Goal: Information Seeking & Learning: Learn about a topic

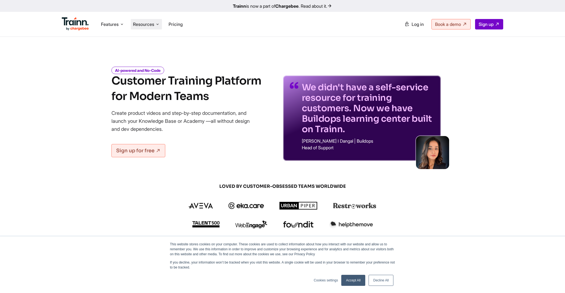
click at [151, 25] on span "Resources" at bounding box center [143, 24] width 21 height 6
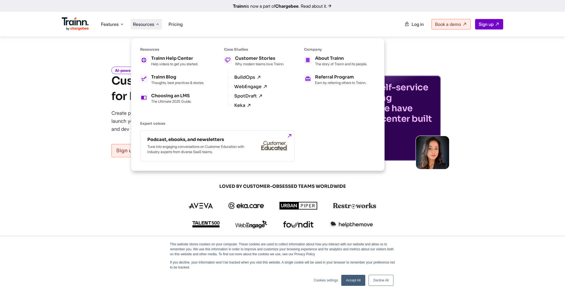
click at [151, 25] on span "Resources" at bounding box center [143, 24] width 21 height 6
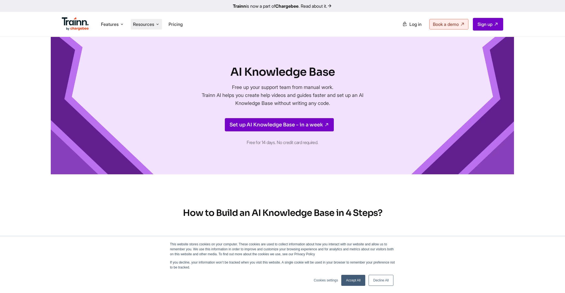
click at [148, 25] on span "Resources" at bounding box center [143, 24] width 21 height 6
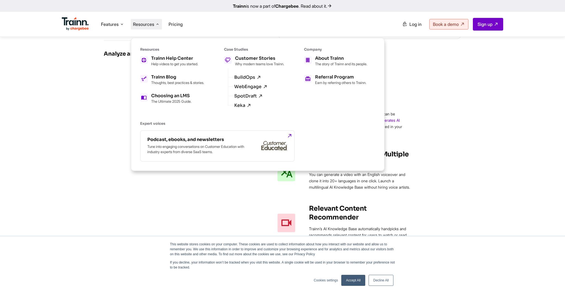
scroll to position [544, 0]
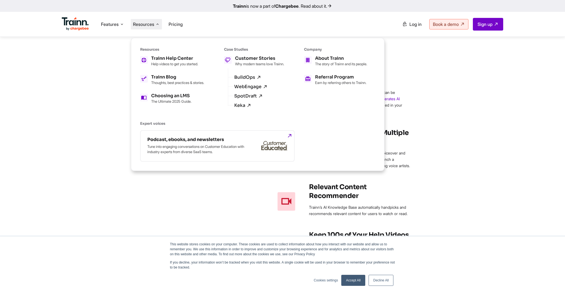
click at [470, 144] on div "Powerful Features of the Trainn AI Knowledge Base Use AI Voiceovers Recording y…" at bounding box center [282, 254] width 397 height 389
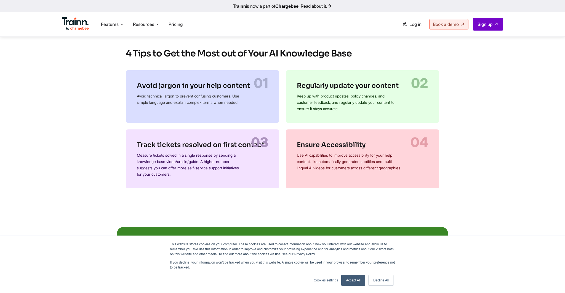
scroll to position [971, 0]
